Goal: Navigation & Orientation: Find specific page/section

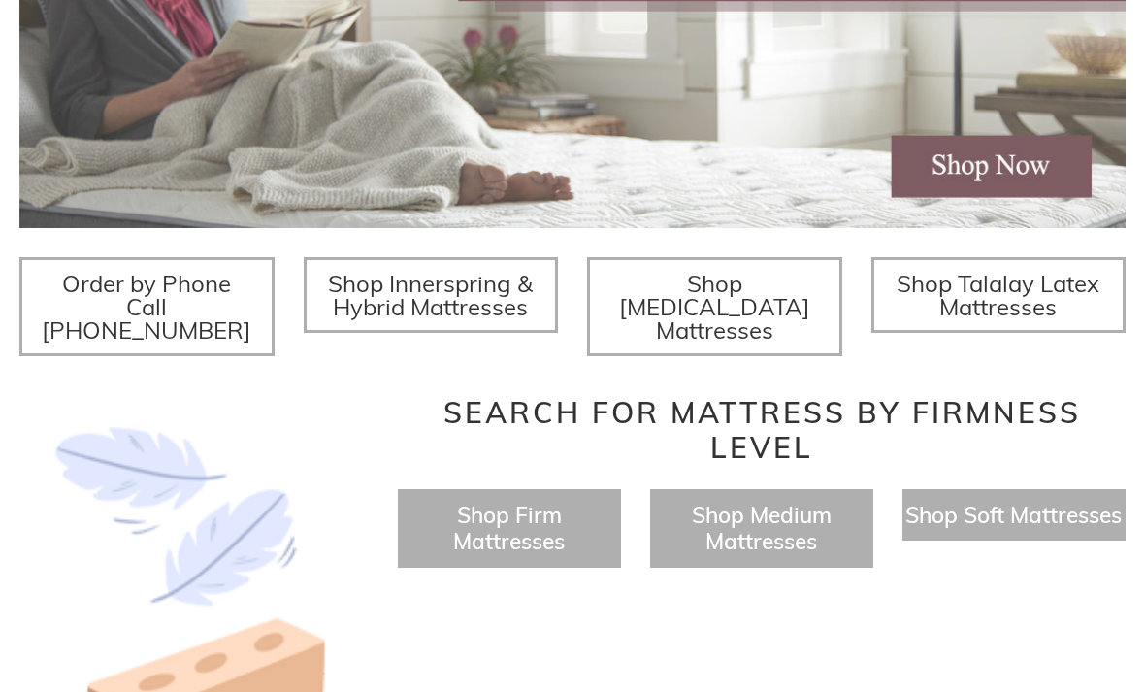
scroll to position [550, 0]
click at [782, 510] on span "Shop Medium Mattresses" at bounding box center [762, 527] width 140 height 54
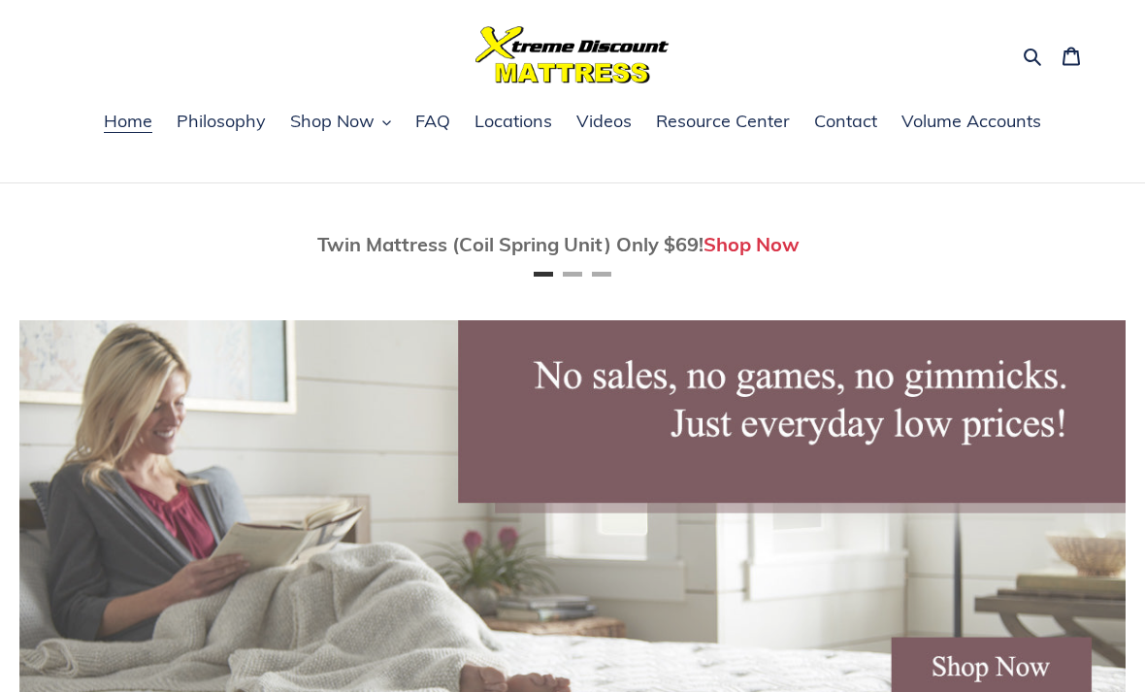
scroll to position [0, 0]
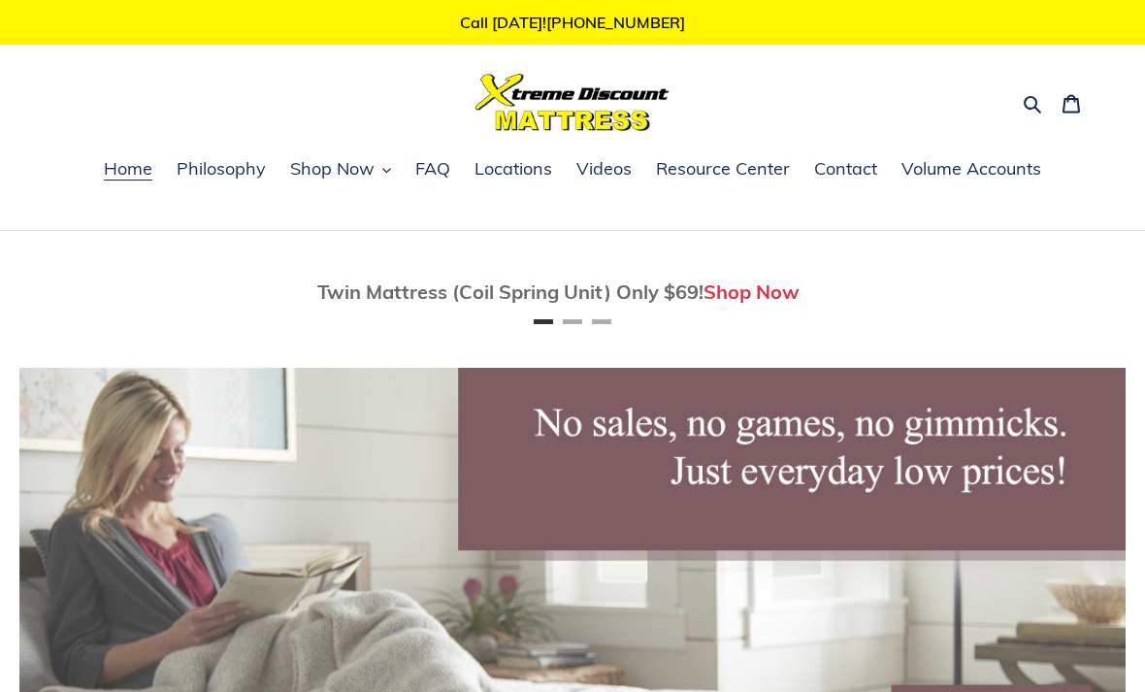
click at [525, 169] on span "Locations" at bounding box center [514, 168] width 78 height 23
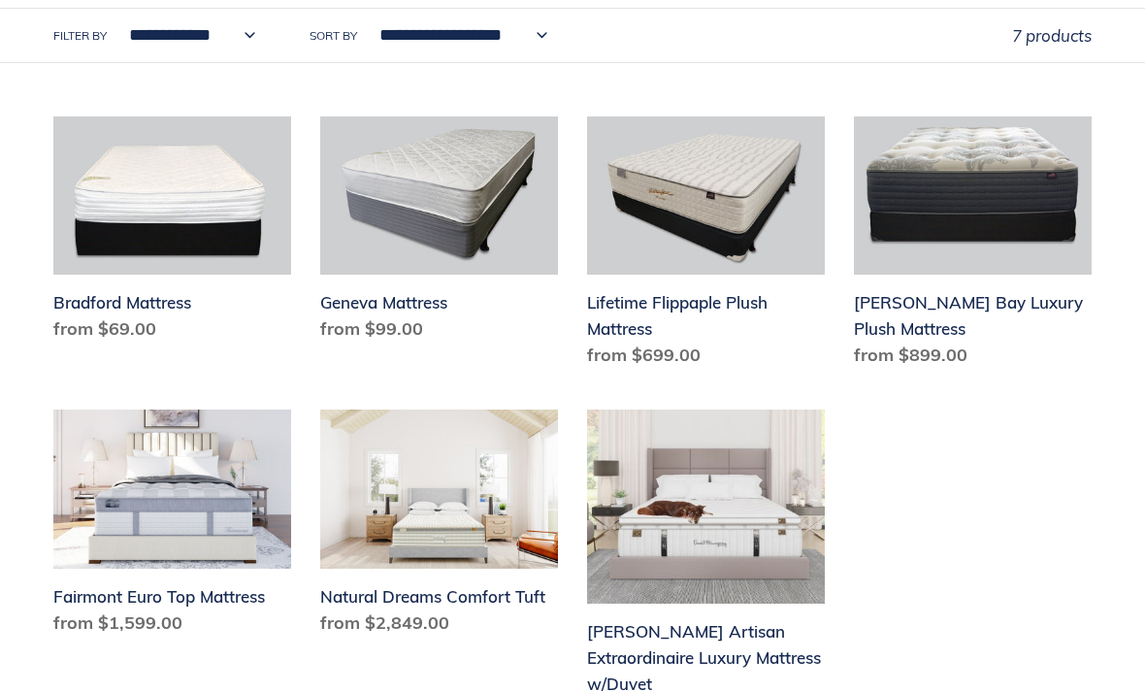
scroll to position [519, 0]
click at [422, 316] on link "Geneva Mattress" at bounding box center [439, 232] width 238 height 233
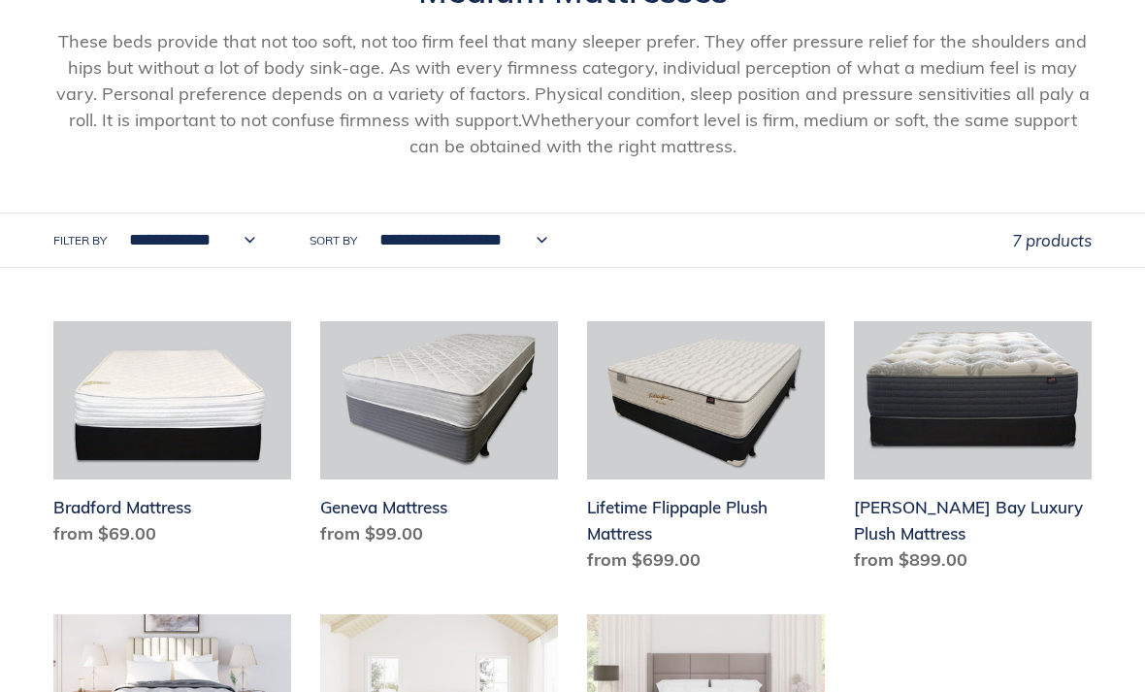
scroll to position [315, 0]
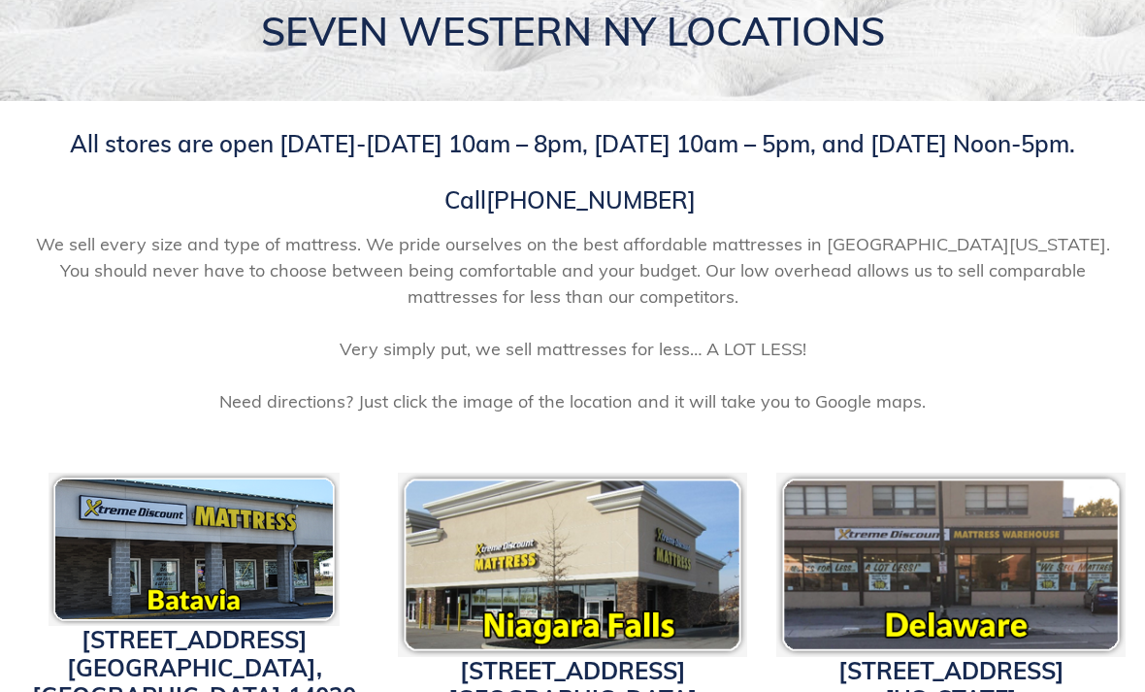
scroll to position [251, 0]
click at [588, 690] on link "1340 Military Road Niagara Falls, NY 14304" at bounding box center [572, 685] width 249 height 57
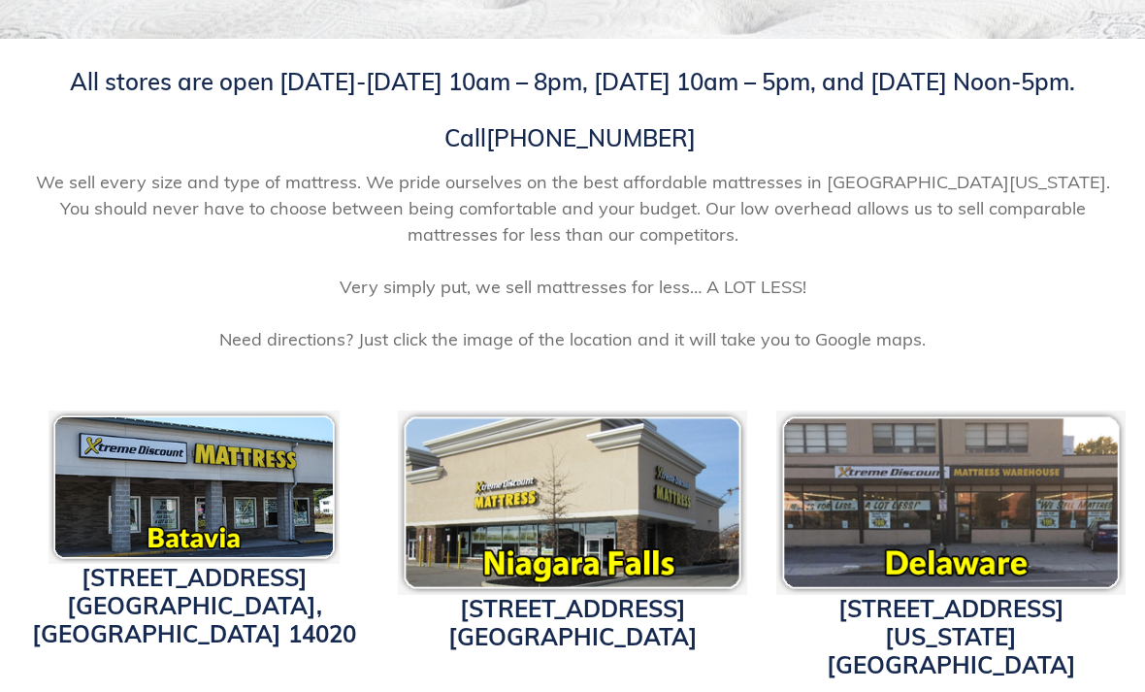
scroll to position [232, 0]
